Goal: Transaction & Acquisition: Purchase product/service

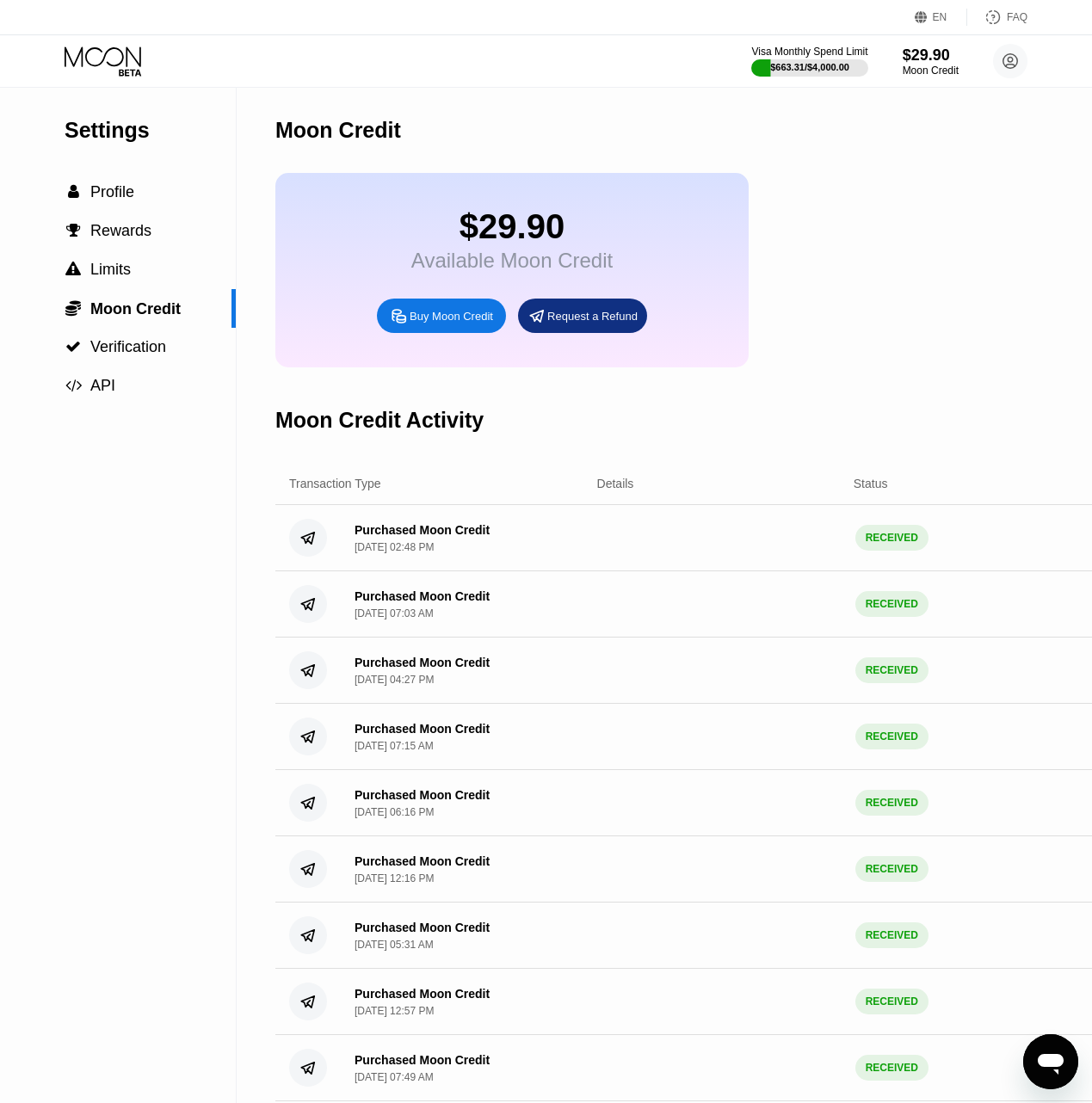
click at [429, 323] on div "Buy Moon Credit" at bounding box center [451, 317] width 84 height 15
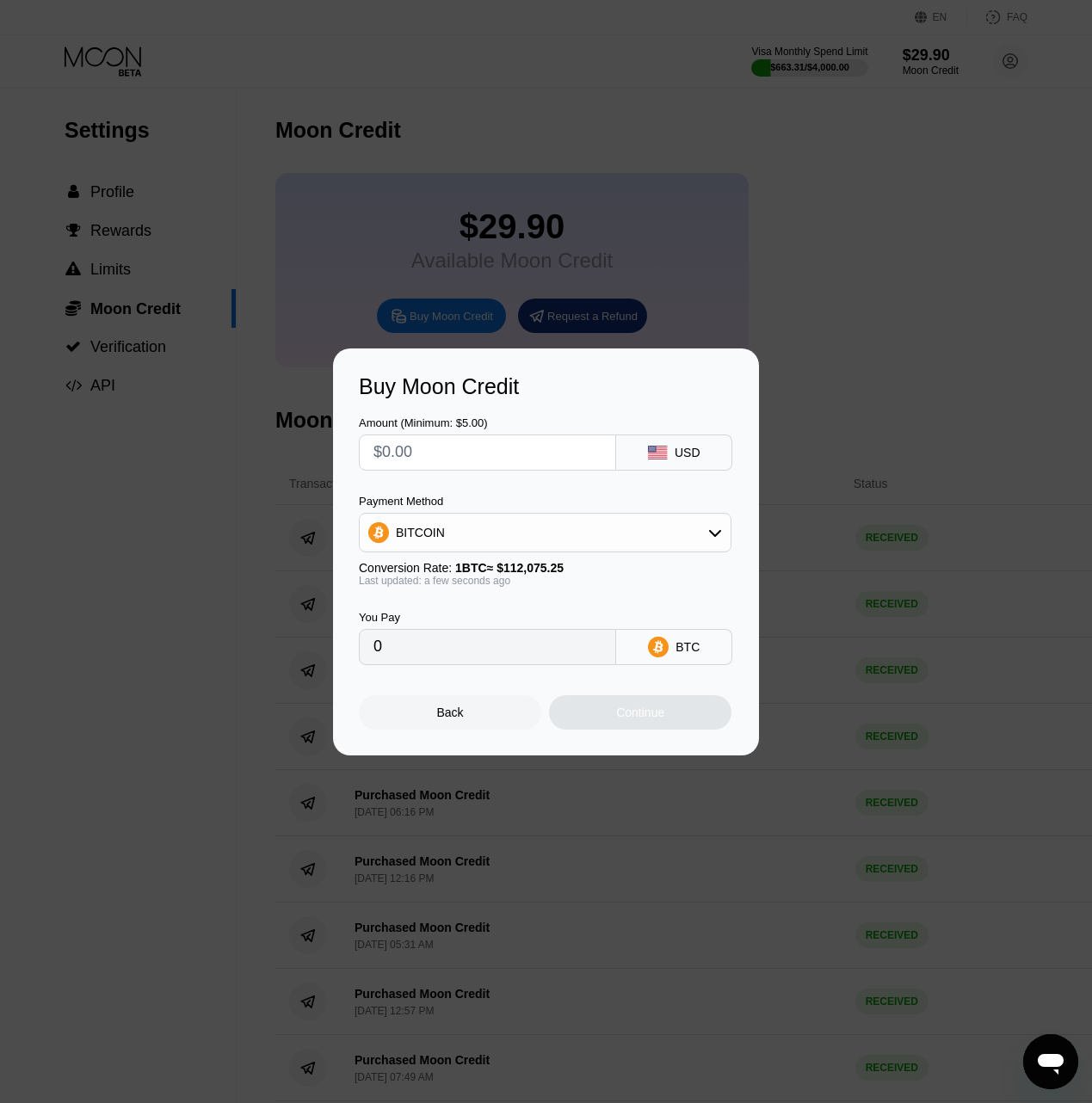
click at [430, 443] on input "text" at bounding box center [488, 453] width 228 height 35
type input "$5"
type input "0.00004462"
type input "$50"
type input "0.00044613"
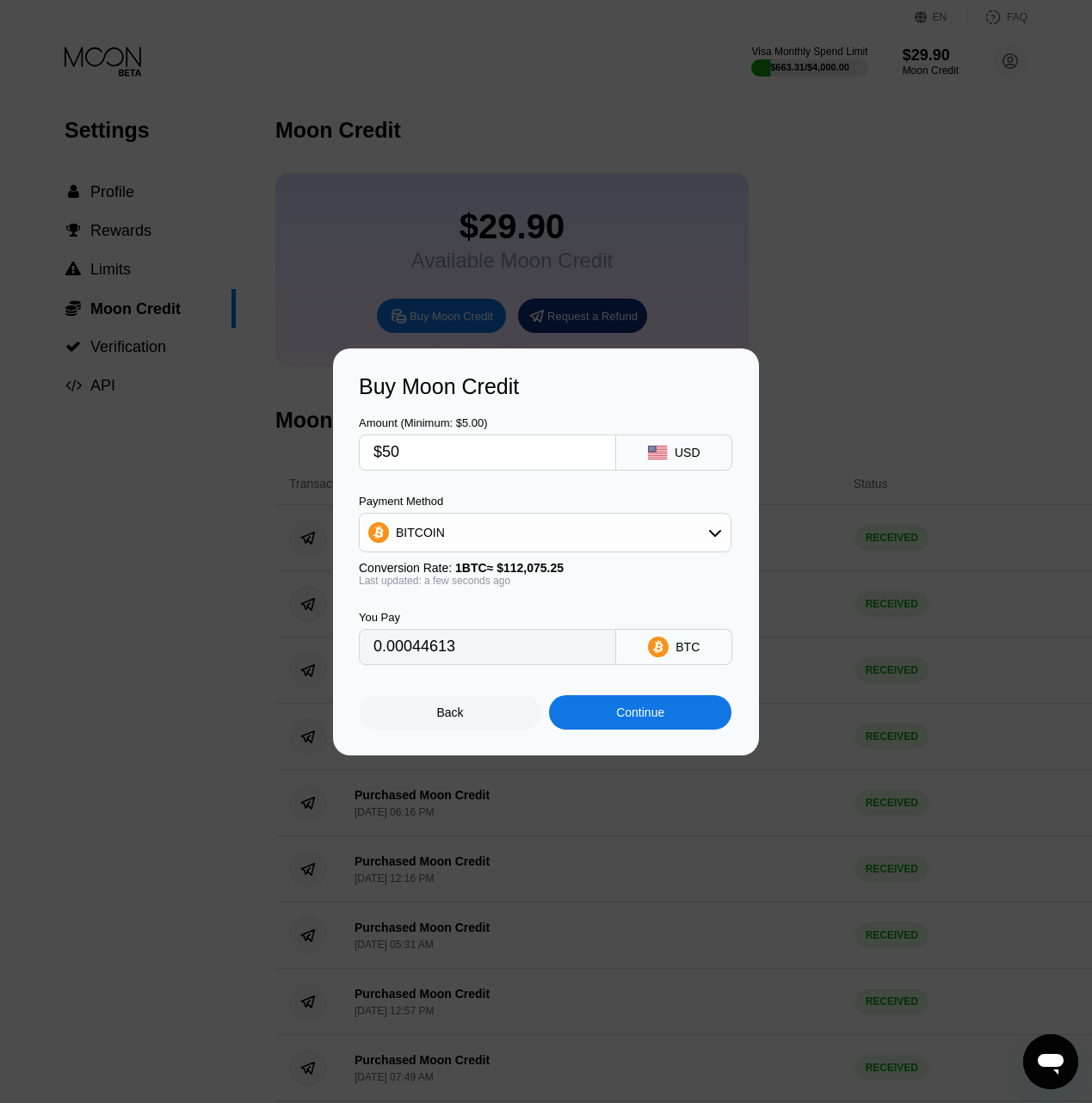
type input "$50"
click at [637, 710] on div "Continue" at bounding box center [640, 712] width 48 height 14
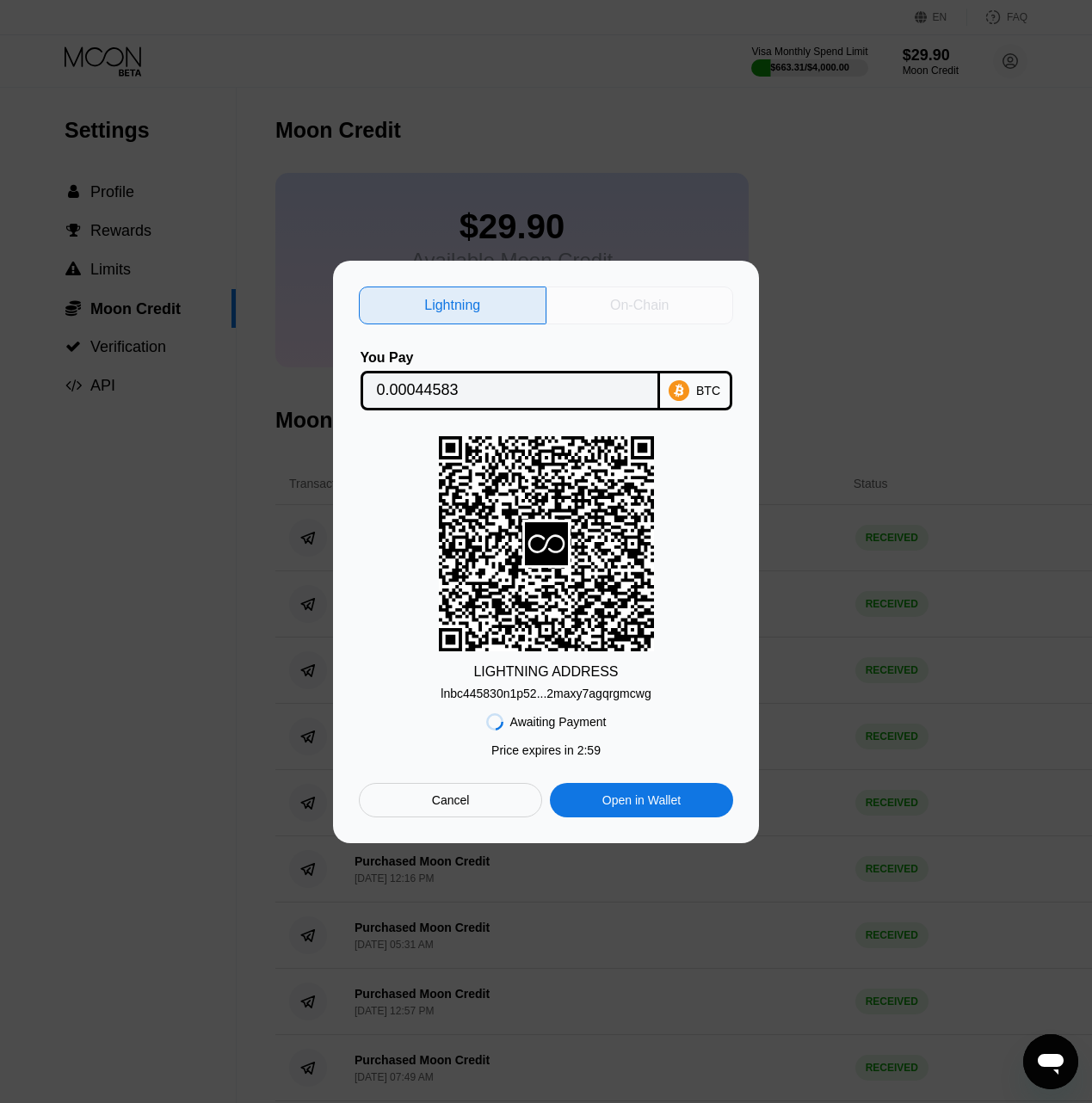
click at [634, 303] on div "On-Chain" at bounding box center [639, 305] width 58 height 17
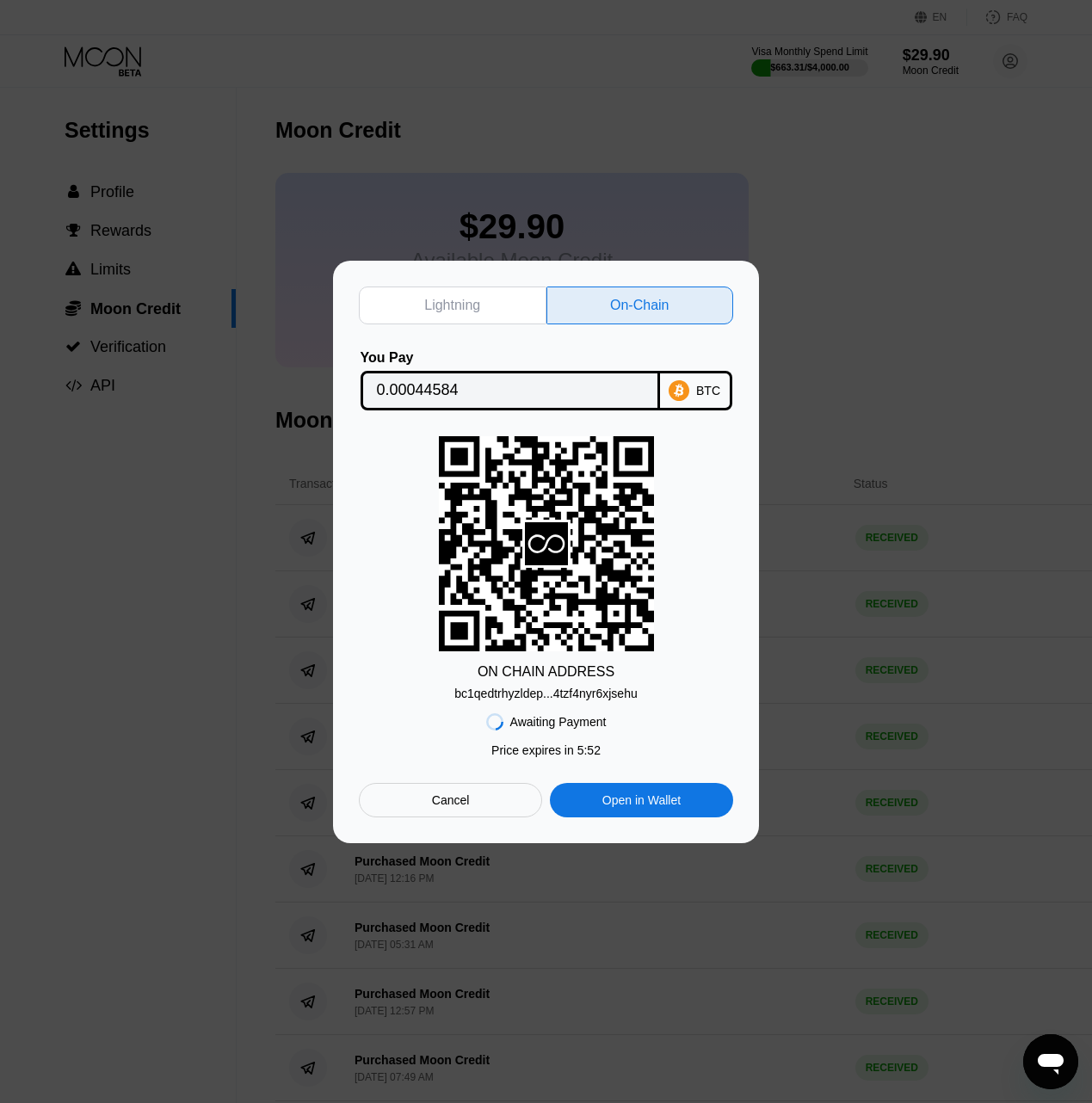
click at [695, 383] on div "BTC" at bounding box center [696, 391] width 72 height 39
click at [563, 693] on div "bc1qedtrhyzldep...4tzf4nyr6xjsehu" at bounding box center [546, 693] width 182 height 14
click at [877, 148] on div at bounding box center [553, 558] width 1105 height 1116
